Goal: Task Accomplishment & Management: Manage account settings

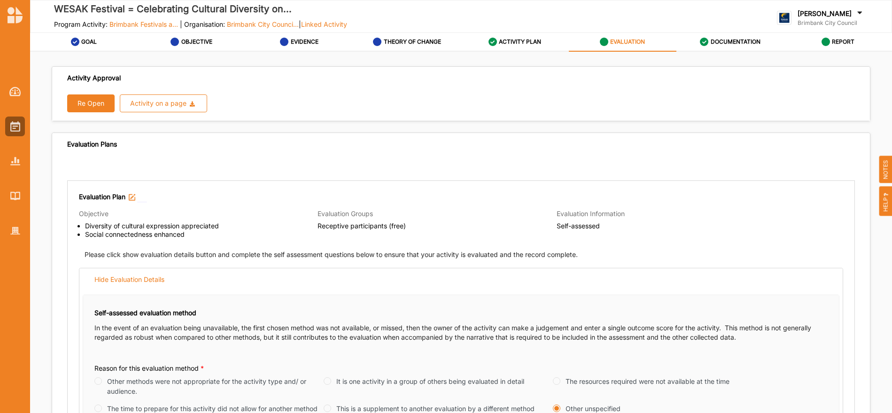
scroll to position [435, 0]
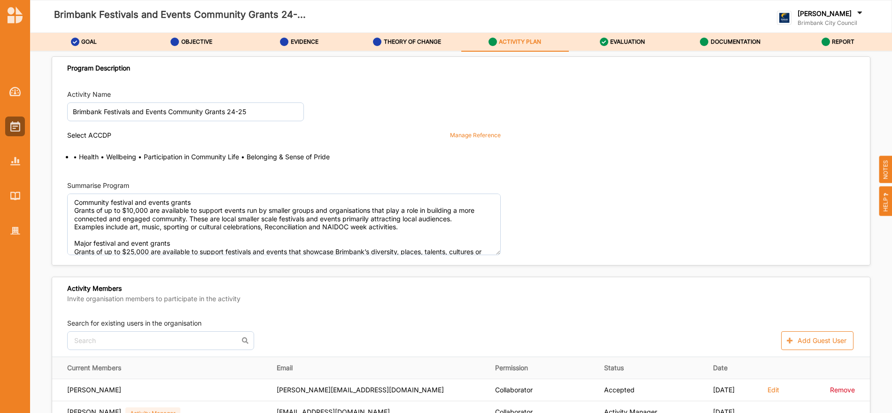
scroll to position [1393, 0]
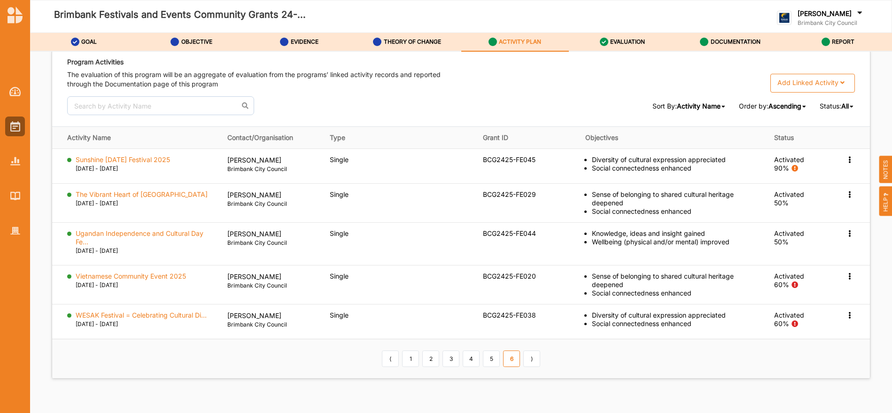
drag, startPoint x: 0, startPoint y: 0, endPoint x: 858, endPoint y: 11, distance: 857.8
click at [858, 11] on icon at bounding box center [858, 14] width 9 height 10
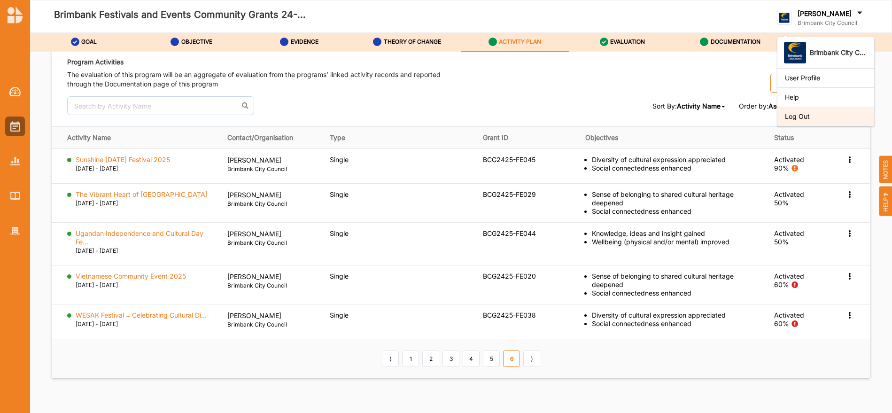
click at [810, 116] on div "Log Out" at bounding box center [826, 116] width 82 height 8
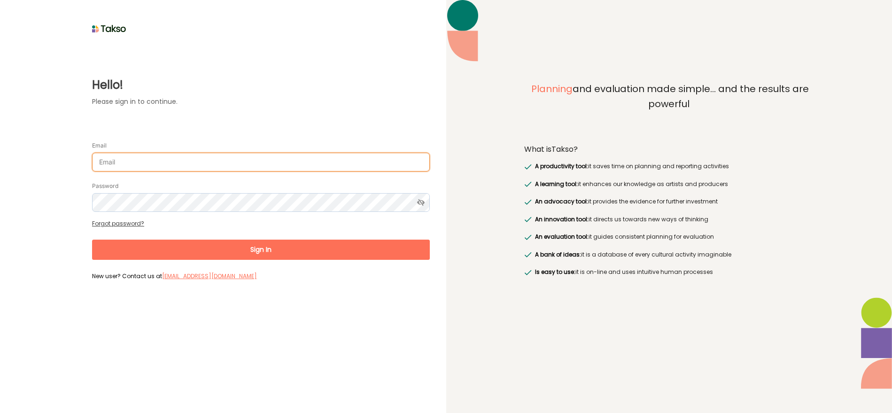
type input "SimoneG@brimbank.vic.gov.au"
